Goal: Transaction & Acquisition: Book appointment/travel/reservation

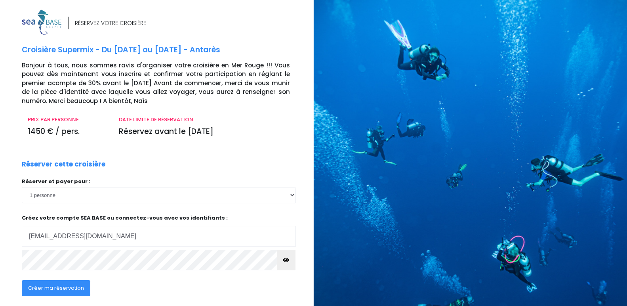
type input "mf.beyond26@gmail.com"
click at [288, 264] on button "button" at bounding box center [286, 260] width 19 height 21
click at [76, 288] on span "Créer ma réservation" at bounding box center [56, 288] width 56 height 8
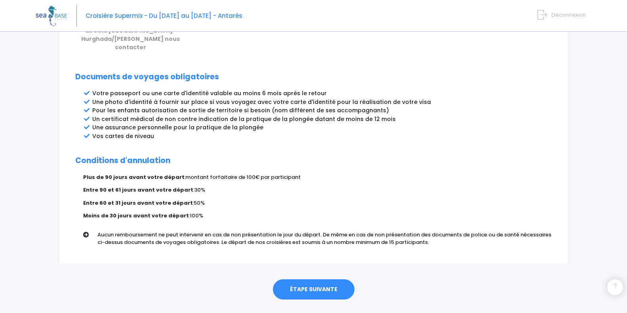
scroll to position [404, 0]
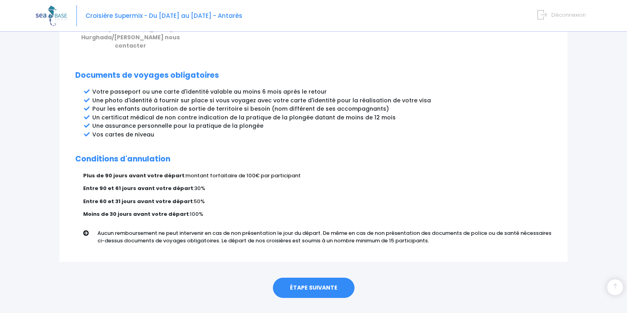
click at [317, 277] on link "ÉTAPE SUIVANTE" at bounding box center [314, 287] width 82 height 21
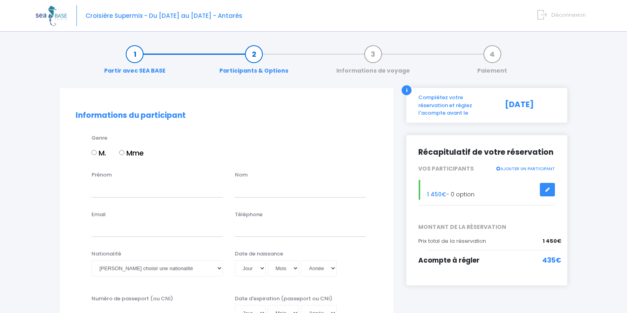
click at [125, 152] on label "Mme" at bounding box center [131, 152] width 25 height 11
click at [124, 152] on input "Mme" at bounding box center [121, 152] width 5 height 5
radio input "true"
click at [128, 187] on input "Prénom" at bounding box center [158, 189] width 132 height 16
type input "Mélanie"
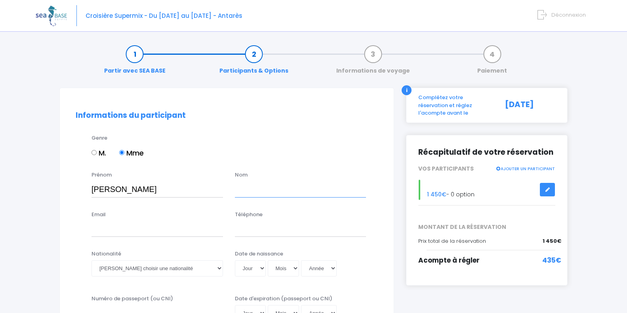
click at [242, 192] on input "text" at bounding box center [301, 189] width 132 height 16
type input "FILIPETTI"
click at [162, 233] on input "Email" at bounding box center [158, 229] width 132 height 16
type input "mf.beyond26@gmail.com"
click at [238, 230] on input "Téléphone" at bounding box center [301, 229] width 132 height 16
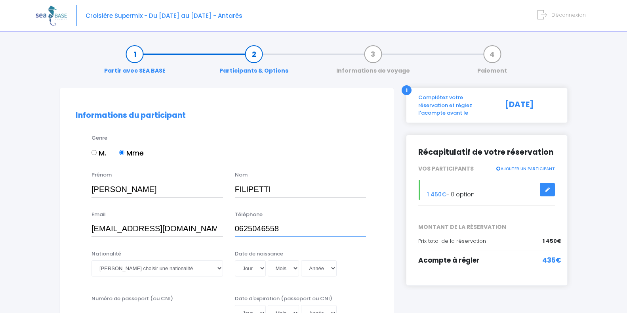
type input "0625046558"
click at [220, 267] on select "Veuillez choisir une nationalité Afghane Albanaise Algerienne Allemande America…" at bounding box center [158, 268] width 132 height 16
select select "Française"
click at [92, 260] on select "Veuillez choisir une nationalité Afghane Albanaise Algerienne Allemande America…" at bounding box center [158, 268] width 132 height 16
click at [261, 271] on select "Jour 01 02 03 04 05 06 07 08 09 10 11 12 13 14 15 16 17 18 19 20 21 22 23 24 25…" at bounding box center [250, 268] width 31 height 16
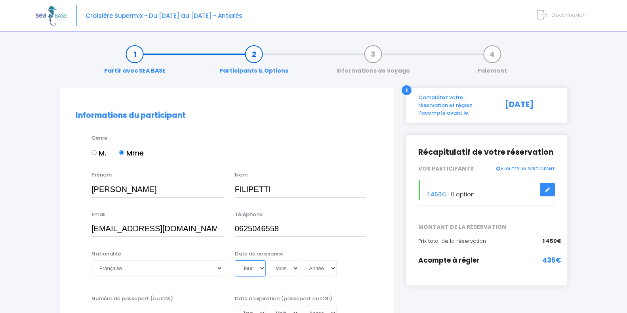
select select "02"
click at [235, 260] on select "Jour 01 02 03 04 05 06 07 08 09 10 11 12 13 14 15 16 17 18 19 20 21 22 23 24 25…" at bounding box center [250, 268] width 31 height 16
click at [297, 268] on select "Mois 01 02 03 04 05 06 07 08 09 10 11 12" at bounding box center [284, 268] width 32 height 16
select select "03"
click at [268, 260] on select "Mois 01 02 03 04 05 06 07 08 09 10 11 12" at bounding box center [284, 268] width 32 height 16
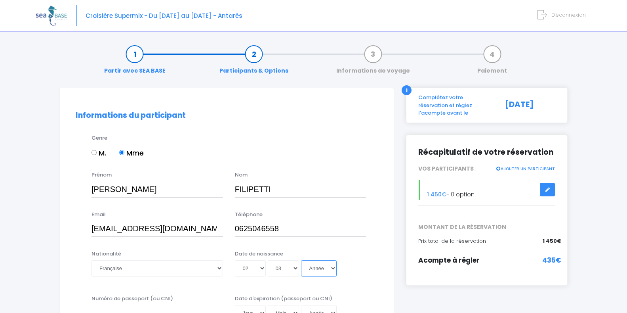
click at [335, 271] on select "Année 2045 2044 2043 2042 2041 2040 2039 2038 2037 2036 2035 2034 2033 2032 203…" at bounding box center [319, 268] width 36 height 16
select select "1991"
click at [303, 260] on select "Année 2045 2044 2043 2042 2041 2040 2039 2038 2037 2036 2035 2034 2033 2032 203…" at bounding box center [319, 268] width 36 height 16
type input "1991-03-02"
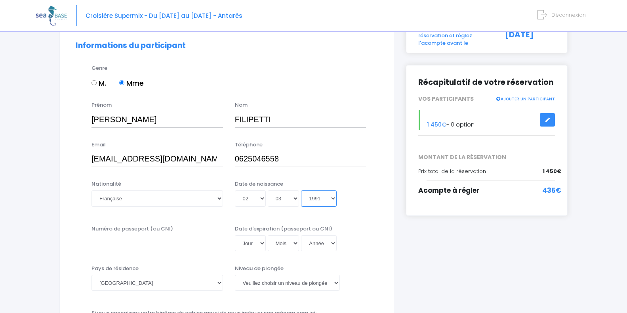
scroll to position [71, 0]
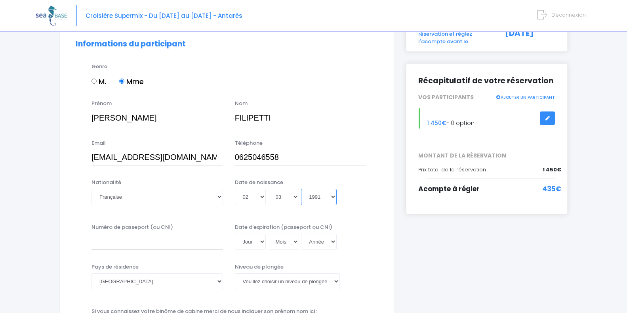
select select "1990"
type input "1990-03-02"
click at [154, 246] on input "Numéro de passeport (ou CNI)" at bounding box center [158, 241] width 132 height 16
type input "9"
type input "19Fl88925"
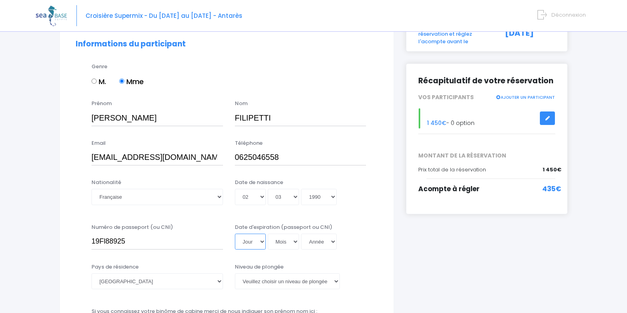
click at [264, 243] on select "Jour 01 02 03 04 05 06 07 08 09 10 11 12 13 14 15 16 17 18 19 20 21 22 23 24 25…" at bounding box center [250, 241] width 31 height 16
select select "20"
click at [235, 233] on select "Jour 01 02 03 04 05 06 07 08 09 10 11 12 13 14 15 16 17 18 19 20 21 22 23 24 25…" at bounding box center [250, 241] width 31 height 16
click at [298, 242] on select "Mois 01 02 03 04 05 06 07 08 09 10 11 12" at bounding box center [284, 241] width 32 height 16
select select "11"
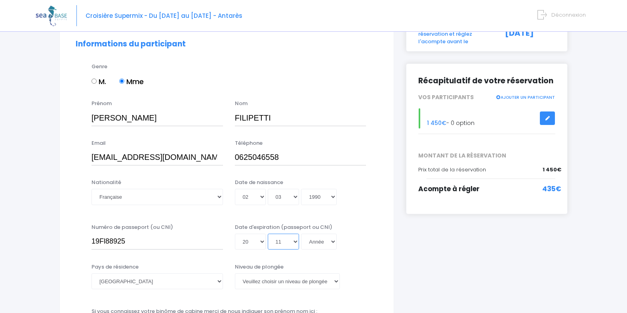
click at [268, 233] on select "Mois 01 02 03 04 05 06 07 08 09 10 11 12" at bounding box center [284, 241] width 32 height 16
click at [334, 242] on select "Année 2045 2044 2043 2042 2041 2040 2039 2038 2037 2036 2035 2034 2033 2032 203…" at bounding box center [319, 241] width 36 height 16
select select "2029"
click at [303, 233] on select "Année 2045 2044 2043 2042 2041 2040 2039 2038 2037 2036 2035 2034 2033 2032 203…" at bounding box center [319, 241] width 36 height 16
type input "2029-11-20"
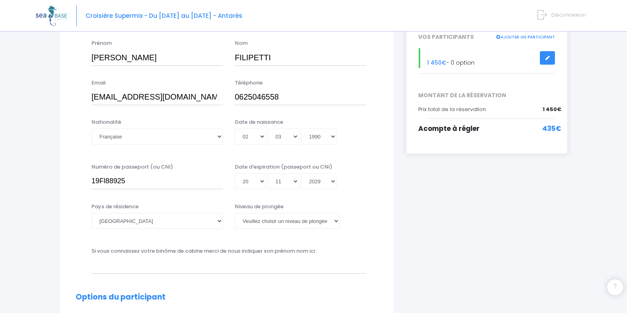
scroll to position [132, 0]
click at [336, 222] on select "Veuillez choisir un niveau de plongée Non plongeur Junior OW diver Adventure OW…" at bounding box center [287, 220] width 105 height 16
select select "N3"
click at [235, 212] on select "Veuillez choisir un niveau de plongée Non plongeur Junior OW diver Adventure OW…" at bounding box center [287, 220] width 105 height 16
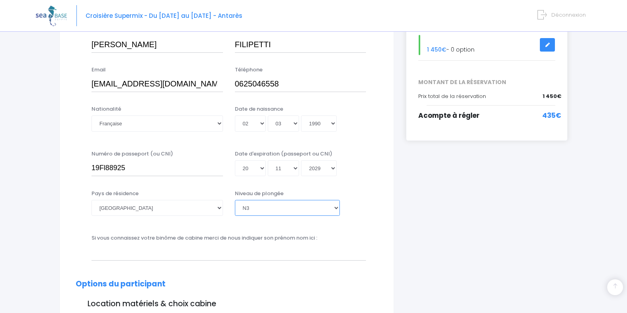
scroll to position [156, 0]
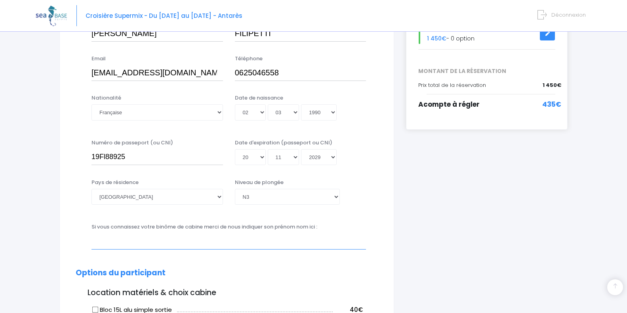
click at [230, 239] on input "text" at bounding box center [229, 241] width 275 height 16
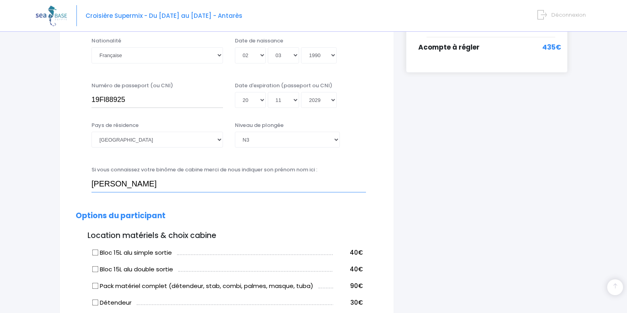
scroll to position [238, 0]
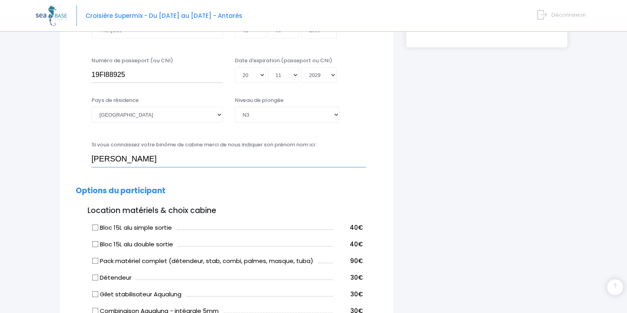
type input "Matthieu Molle"
click at [97, 226] on input "Bloc 15L alu simple sortie" at bounding box center [95, 227] width 6 height 6
checkbox input "true"
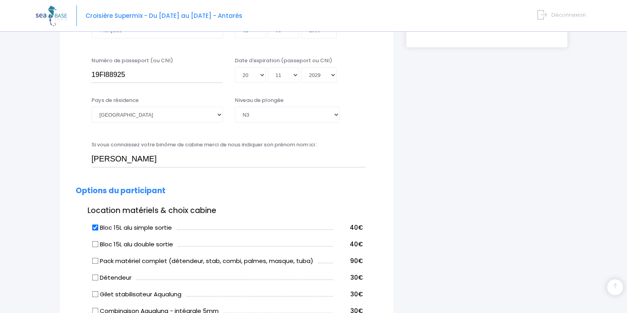
click at [96, 278] on input "Détendeur" at bounding box center [95, 277] width 6 height 6
checkbox input "true"
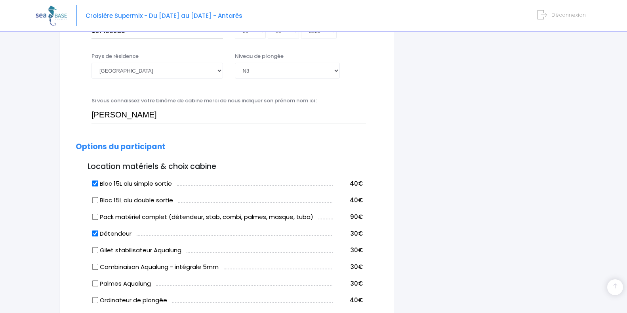
scroll to position [285, 0]
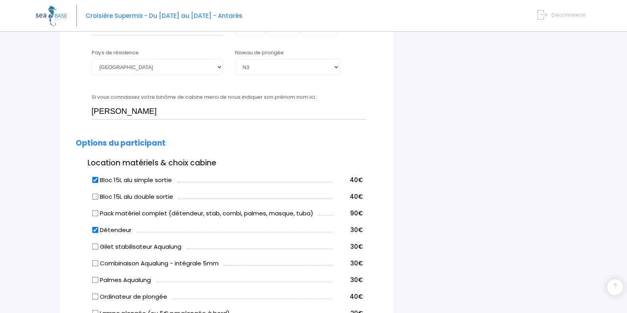
click at [95, 246] on input "Gilet stabilisateur Aqualung" at bounding box center [95, 246] width 6 height 6
checkbox input "true"
click at [97, 263] on input "Combinaison Aqualung - intégrale 5mm" at bounding box center [95, 263] width 6 height 6
checkbox input "true"
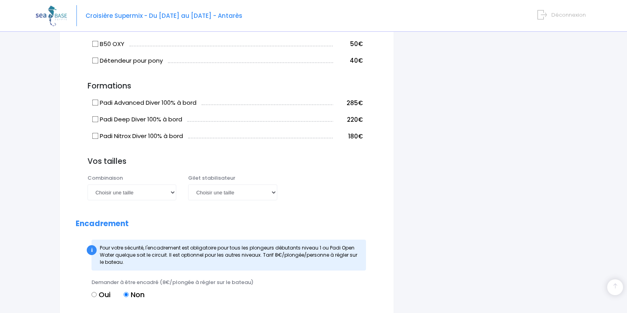
scroll to position [591, 0]
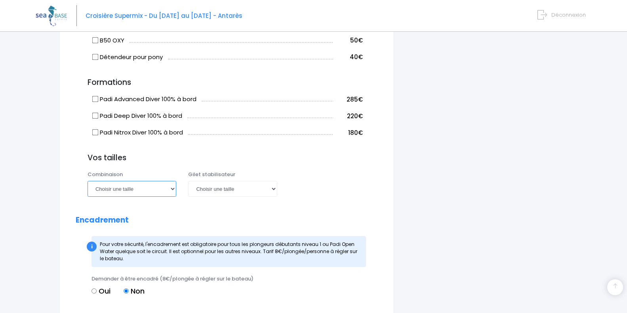
click at [171, 190] on select "Choisir une taille XS S M ML L XL XXL" at bounding box center [132, 189] width 89 height 16
select select "ML"
click at [88, 181] on select "Choisir une taille XS S M ML L XL XXL" at bounding box center [132, 189] width 89 height 16
click at [274, 190] on select "Choisir une taille XXS XS S M ML L XL XXL" at bounding box center [232, 189] width 89 height 16
select select "S"
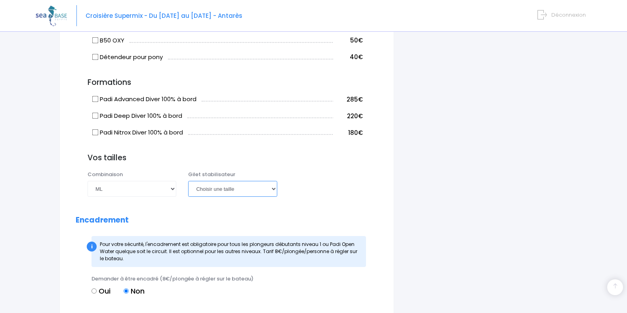
click at [188, 181] on select "Choisir une taille XXS XS S M ML L XL XXL" at bounding box center [232, 189] width 89 height 16
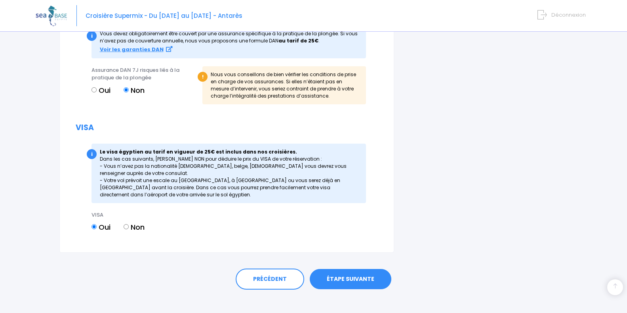
scroll to position [912, 0]
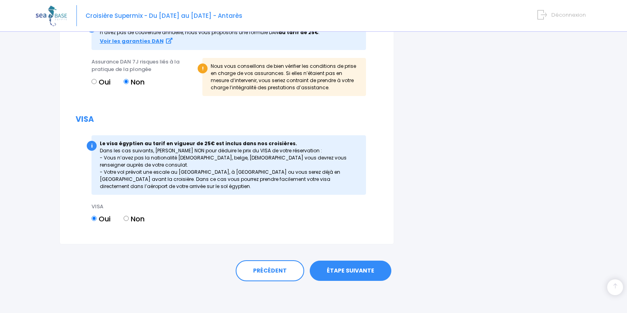
click at [367, 267] on link "ÉTAPE SUIVANTE" at bounding box center [351, 270] width 82 height 21
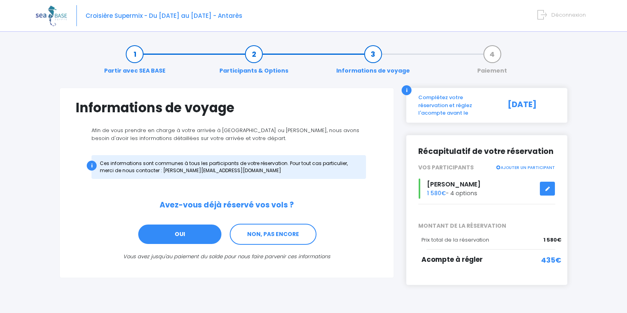
click at [196, 230] on link "OUI" at bounding box center [180, 234] width 85 height 21
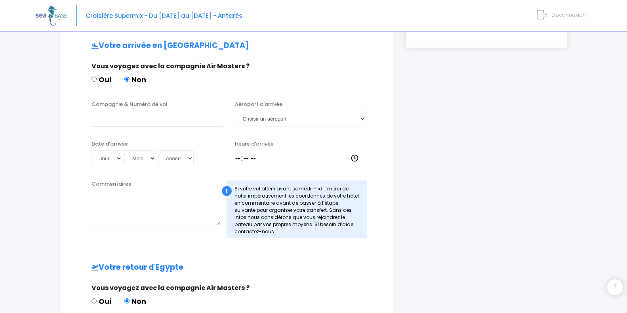
scroll to position [239, 0]
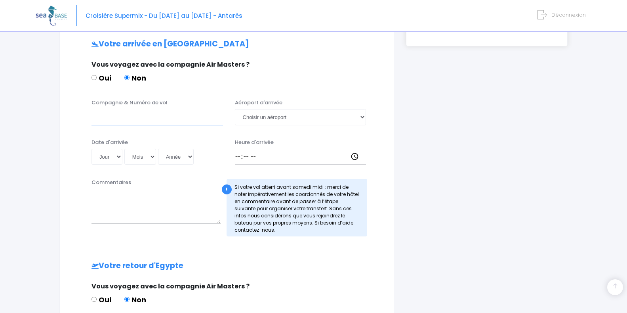
click at [122, 119] on input "Compagnie & Numéro de vol" at bounding box center [158, 117] width 132 height 16
type input "Transavia"
click at [362, 117] on select "Choisir un aéroport Hurghada Marsa Alam" at bounding box center [301, 117] width 132 height 16
select select "Hurghada"
click at [235, 109] on select "Choisir un aéroport Hurghada Marsa Alam" at bounding box center [301, 117] width 132 height 16
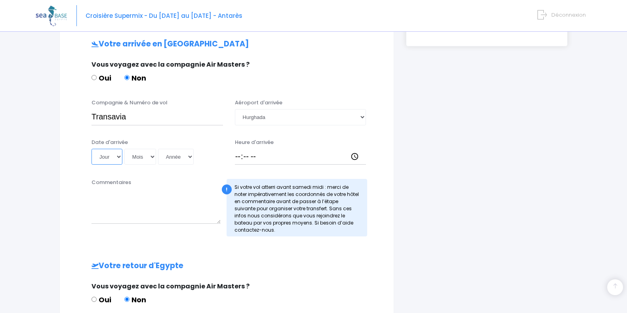
click at [120, 157] on select "Jour 01 02 03 04 05 06 07 08 09 10 11 12 13 14 15 16 17 18 19 20 21 22 23 24 25…" at bounding box center [107, 157] width 31 height 16
select select "22"
click at [92, 149] on select "Jour 01 02 03 04 05 06 07 08 09 10 11 12 13 14 15 16 17 18 19 20 21 22 23 24 25…" at bounding box center [107, 157] width 31 height 16
click at [155, 158] on select "Mois 01 02 03 04 05 06 07 08 09 10 11 12" at bounding box center [140, 157] width 32 height 16
select select "08"
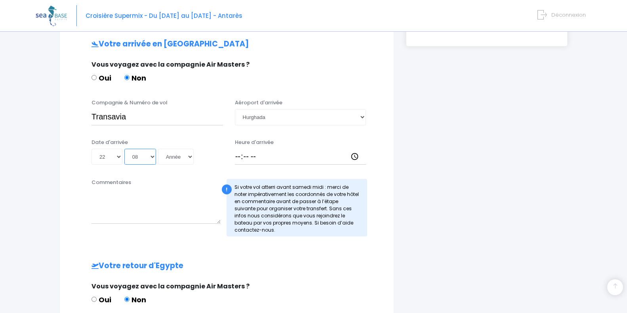
click at [125, 149] on select "Mois 01 02 03 04 05 06 07 08 09 10 11 12" at bounding box center [140, 157] width 32 height 16
click at [192, 159] on select "Année 2045 2044 2043 2042 2041 2040 2039 2038 2037 2036 2035 2034 2033 2032 203…" at bounding box center [176, 157] width 36 height 16
select select "2025"
click at [159, 149] on select "Année 2045 2044 2043 2042 2041 2040 2039 2038 2037 2036 2035 2034 2033 2032 203…" at bounding box center [176, 157] width 36 height 16
type input "2025-08-22"
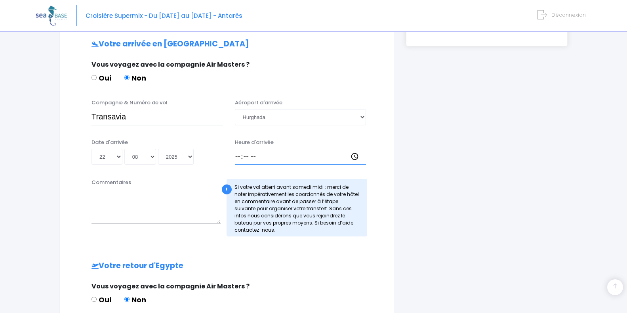
click at [247, 156] on input "Heure d'arrivée" at bounding box center [301, 157] width 132 height 16
click at [240, 156] on input "Heure d'arrivée" at bounding box center [301, 157] width 132 height 16
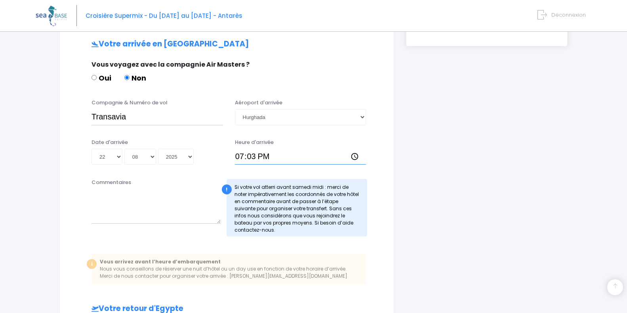
type input "19:35"
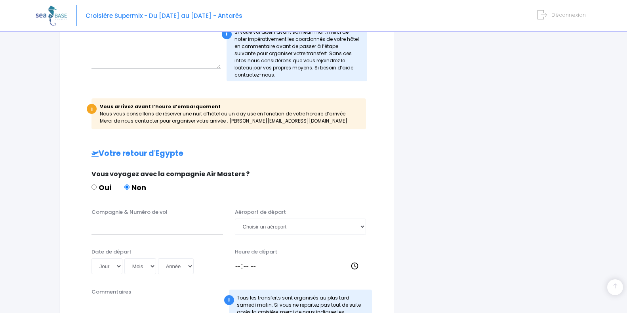
scroll to position [394, 0]
click at [150, 230] on input "Compagnie & Numéro de vol" at bounding box center [158, 226] width 132 height 16
type input "A"
type input "Easyjet"
click at [361, 226] on select "Choisir un aéroport Hurghada Marsa Alam" at bounding box center [301, 226] width 132 height 16
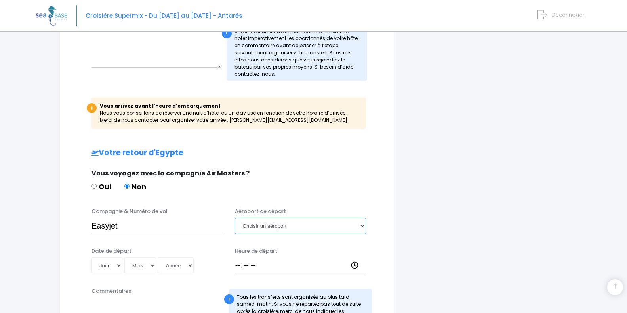
select select "Hurghada"
click at [235, 218] on select "Choisir un aéroport Hurghada Marsa Alam" at bounding box center [301, 226] width 132 height 16
click at [118, 266] on select "Jour 01 02 03 04 05 06 07 08 09 10 11 12 13 14 15 16 17 18 19 20 21 22 23 24 25…" at bounding box center [107, 265] width 31 height 16
select select "04"
click at [92, 257] on select "Jour 01 02 03 04 05 06 07 08 09 10 11 12 13 14 15 16 17 18 19 20 21 22 23 24 25…" at bounding box center [107, 265] width 31 height 16
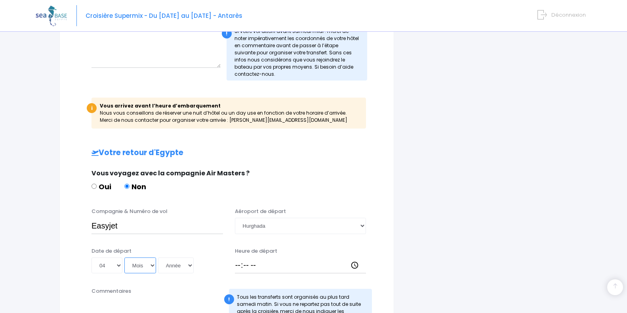
click at [155, 266] on select "Mois 01 02 03 04 05 06 07 08 09 10 11 12" at bounding box center [140, 265] width 32 height 16
select select "09"
click at [125, 257] on select "Mois 01 02 03 04 05 06 07 08 09 10 11 12" at bounding box center [140, 265] width 32 height 16
click at [194, 267] on select "Année 2045 2044 2043 2042 2041 2040 2039 2038 2037 2036 2035 2034 2033 2032 203…" at bounding box center [176, 265] width 36 height 16
select select "2025"
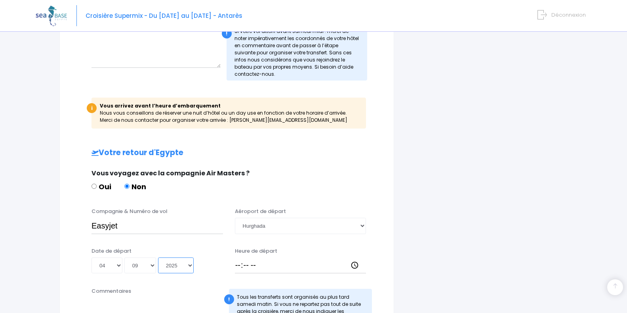
click at [159, 257] on select "Année 2045 2044 2043 2042 2041 2040 2039 2038 2037 2036 2035 2034 2033 2032 203…" at bounding box center [176, 265] width 36 height 16
type input "2025-09-04"
click at [239, 266] on input "Heure de départ" at bounding box center [301, 265] width 132 height 16
type input "19:35"
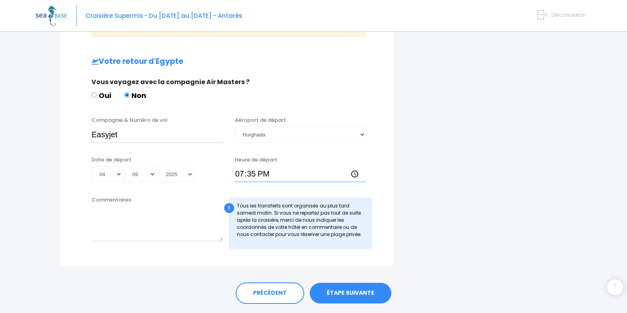
scroll to position [508, 0]
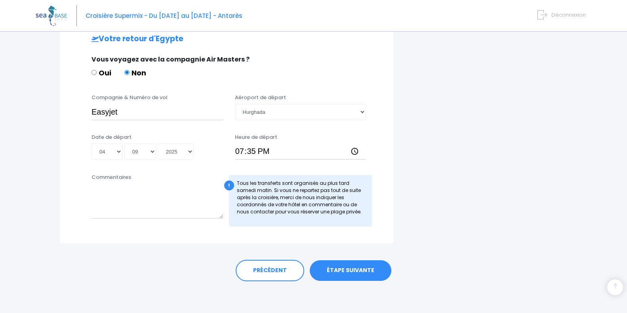
click at [335, 270] on link "ÉTAPE SUIVANTE" at bounding box center [351, 270] width 82 height 21
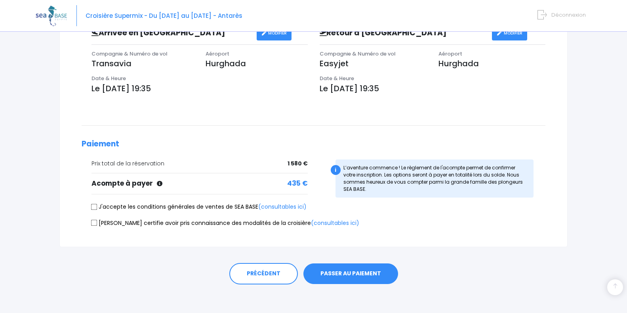
scroll to position [246, 0]
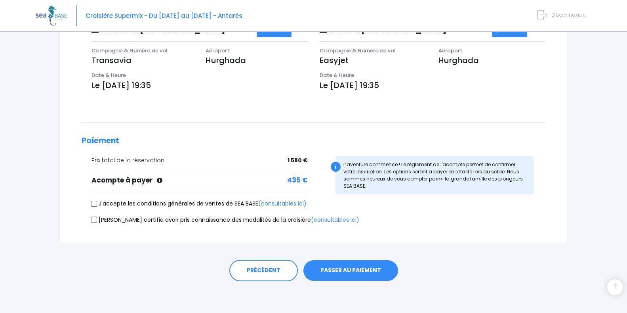
click at [376, 271] on button "PASSER AU PAIEMENT" at bounding box center [351, 270] width 95 height 21
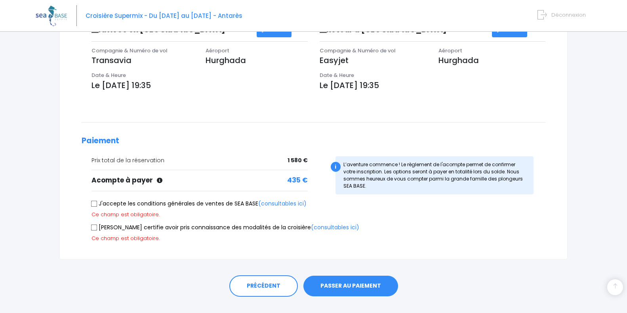
scroll to position [261, 0]
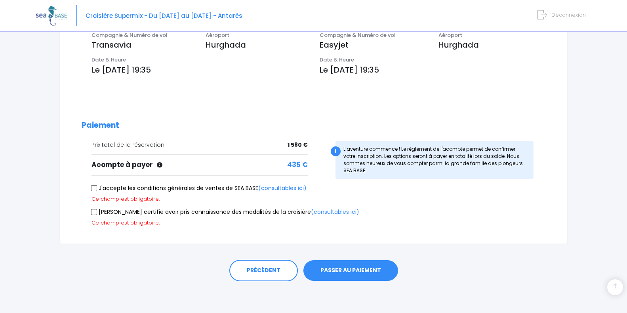
click at [94, 187] on input "J'accepte les conditions générales de ventes de SEA BASE (consultables ici)" at bounding box center [94, 188] width 6 height 6
checkbox input "true"
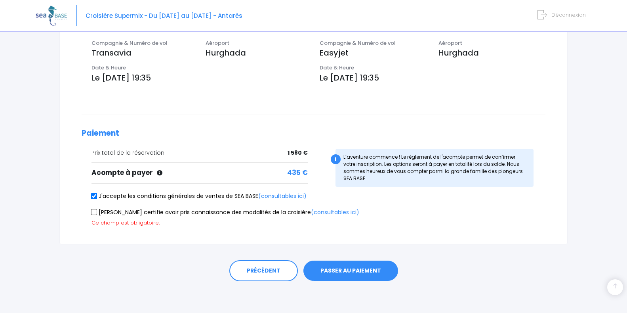
scroll to position [253, 0]
click at [95, 212] on input "Je certifie avoir pris connaissance des modalités de la croisière (consultables…" at bounding box center [94, 212] width 6 height 6
checkbox input "true"
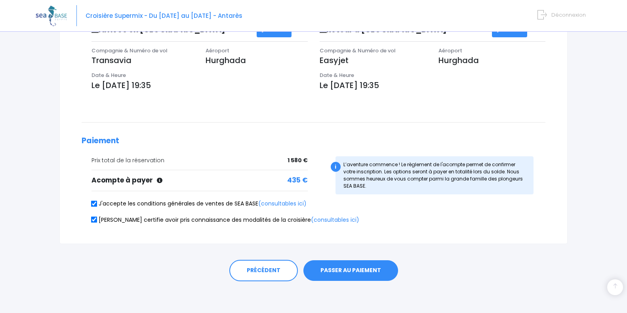
scroll to position [246, 0]
click at [332, 271] on button "PASSER AU PAIEMENT" at bounding box center [351, 270] width 95 height 21
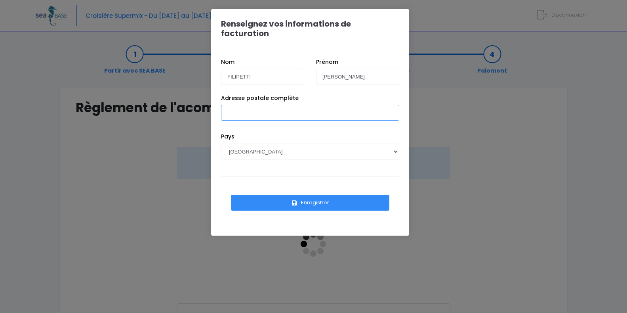
click at [295, 105] on input "Adresse postale complète" at bounding box center [310, 113] width 178 height 16
type input "1354 Route des Siquets, [GEOGRAPHIC_DATA]"
click at [331, 195] on button "Enregistrer" at bounding box center [310, 203] width 159 height 16
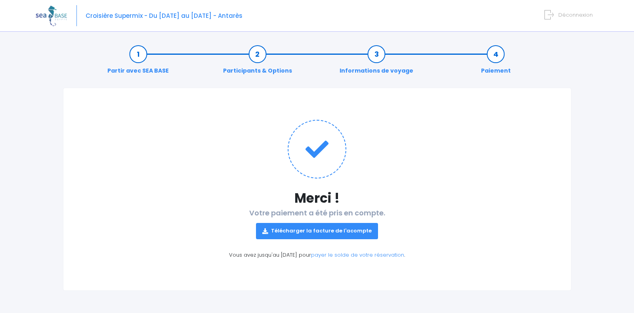
click at [365, 231] on link "Télécharger la facture de l'acompte" at bounding box center [317, 231] width 122 height 16
